Goal: Browse casually

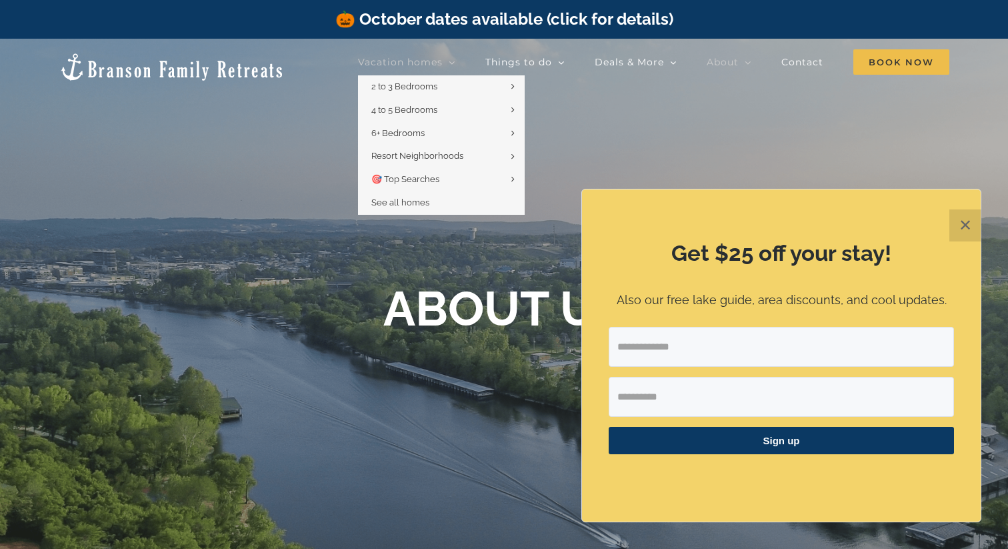
click at [404, 65] on span "Vacation homes" at bounding box center [400, 61] width 85 height 9
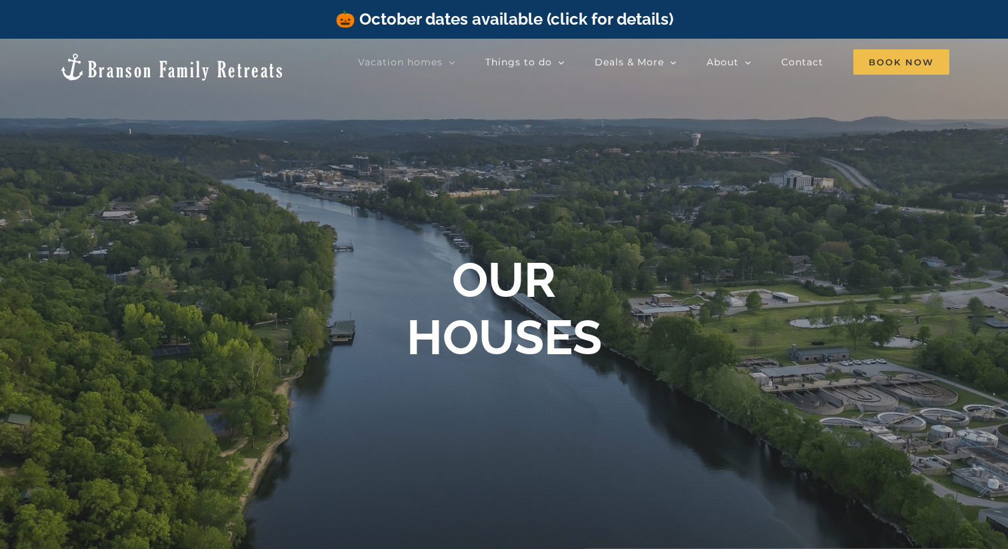
click at [273, 245] on div at bounding box center [504, 313] width 1008 height 549
click at [145, 60] on img at bounding box center [172, 67] width 226 height 30
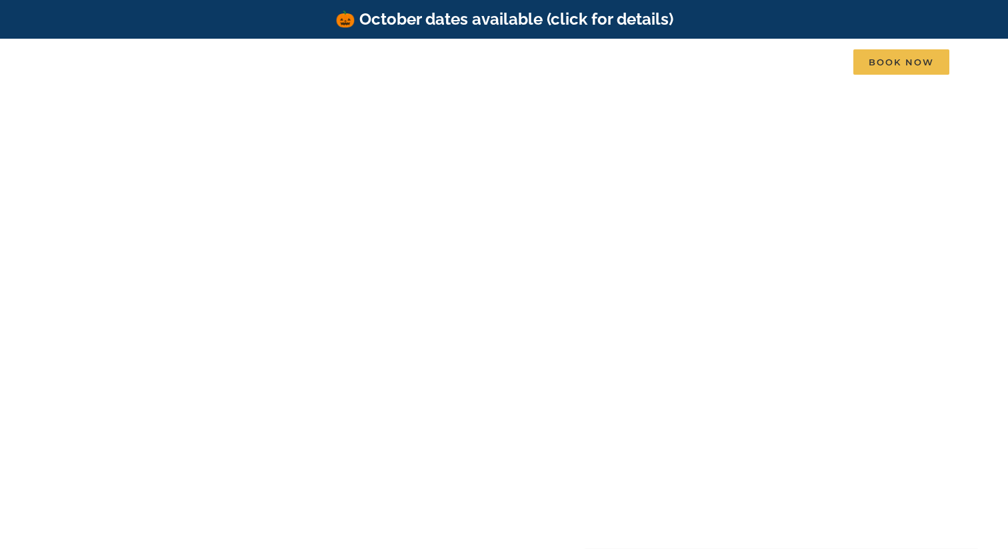
click at [346, 195] on video at bounding box center [504, 291] width 1008 height 504
